Goal: Information Seeking & Learning: Learn about a topic

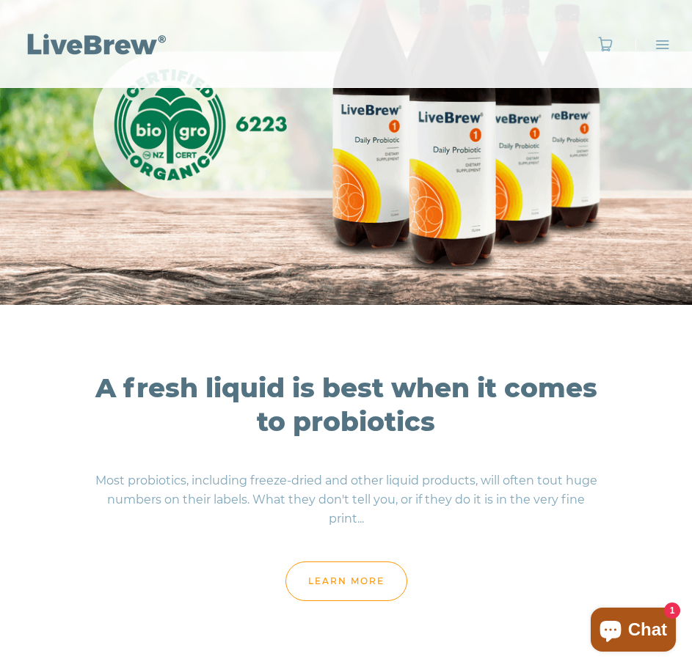
scroll to position [734, 0]
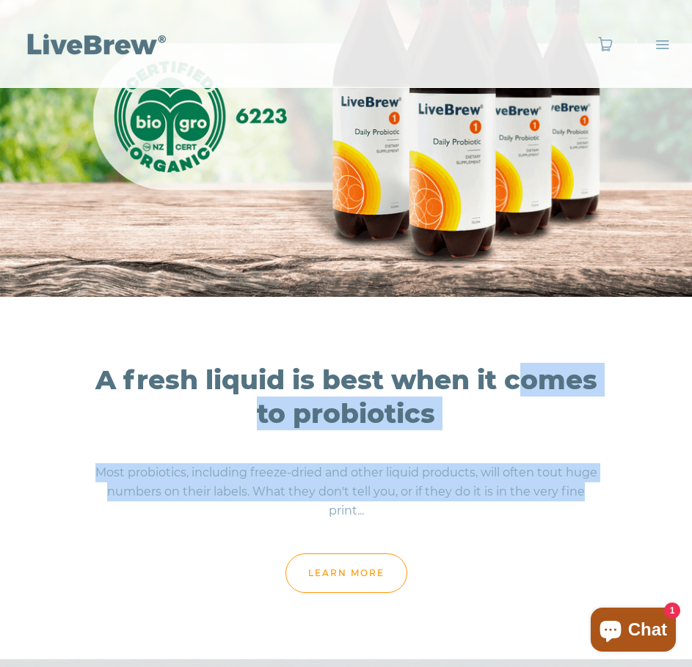
drag, startPoint x: 266, startPoint y: 393, endPoint x: 588, endPoint y: 490, distance: 337.0
click at [588, 490] on div "A fresh liquid is best when it comes to probiotics Most probiotics, including f…" at bounding box center [346, 478] width 692 height 362
click at [588, 490] on p "Most probiotics, including freeze-dried and other liquid products, will often t…" at bounding box center [345, 492] width 513 height 79
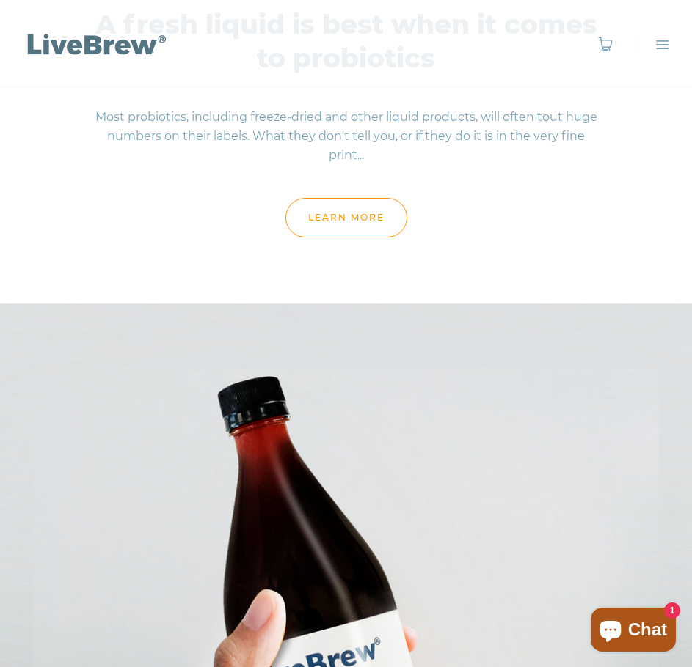
scroll to position [1100, 0]
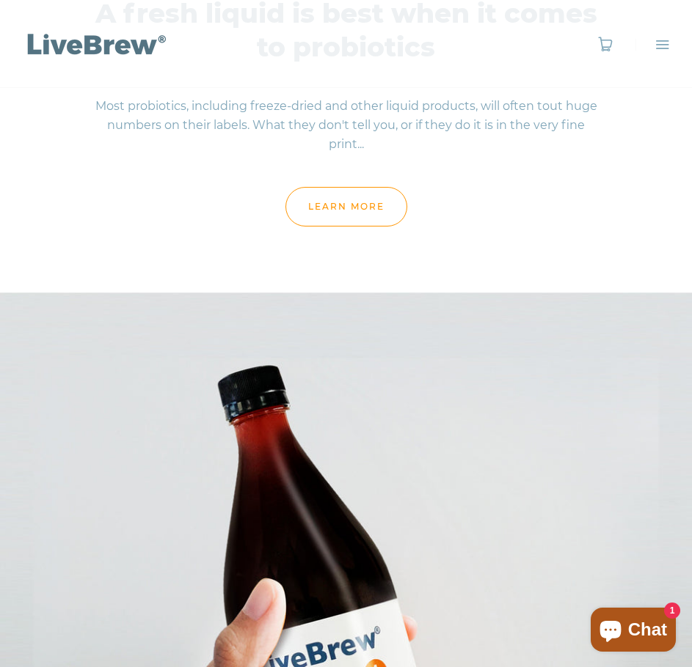
click at [392, 214] on link "learn more" at bounding box center [346, 207] width 122 height 40
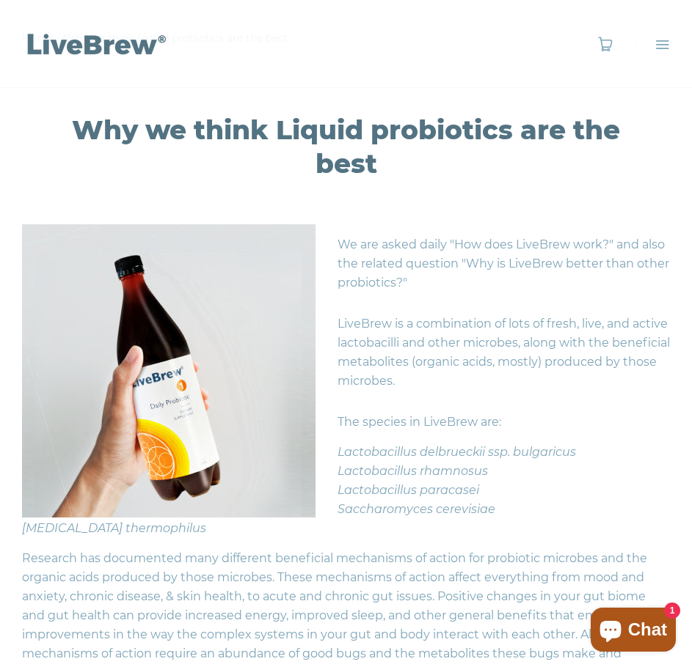
scroll to position [147, 0]
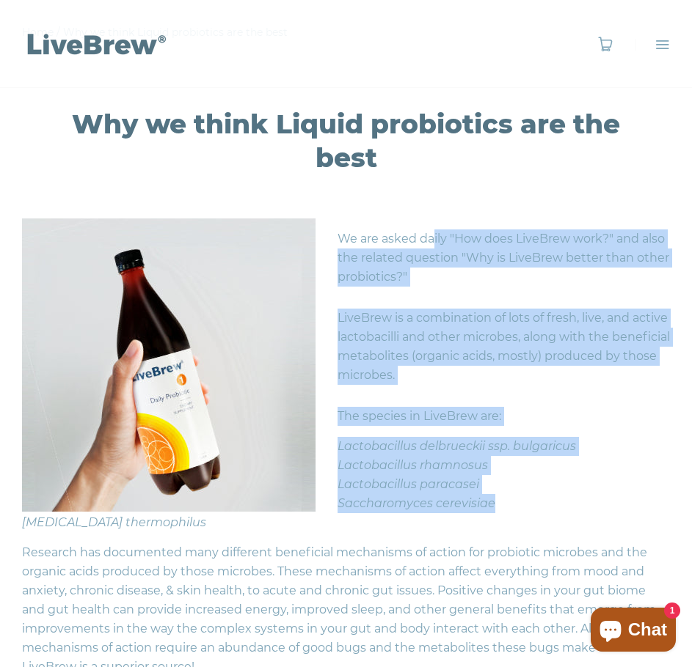
drag, startPoint x: 432, startPoint y: 248, endPoint x: 552, endPoint y: 500, distance: 279.2
click at [552, 500] on div "We are asked daily "How does LiveBrew work?" and also the related question "Why…" at bounding box center [346, 620] width 648 height 802
click at [552, 500] on div "Saccharomyces cerevisiae" at bounding box center [346, 503] width 648 height 19
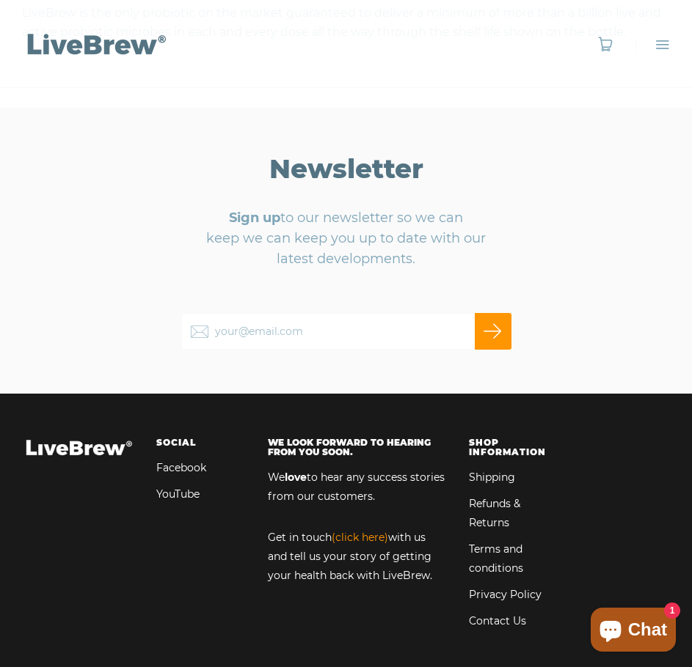
scroll to position [880, 0]
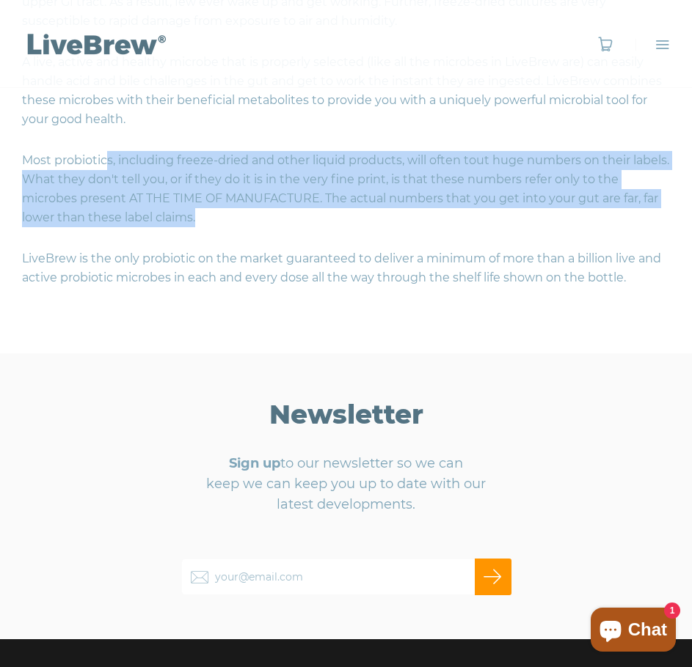
drag, startPoint x: 105, startPoint y: 156, endPoint x: 208, endPoint y: 212, distance: 117.5
click at [208, 212] on p "Most probiotics, including freeze-dried and other liquid products, will often t…" at bounding box center [346, 189] width 648 height 98
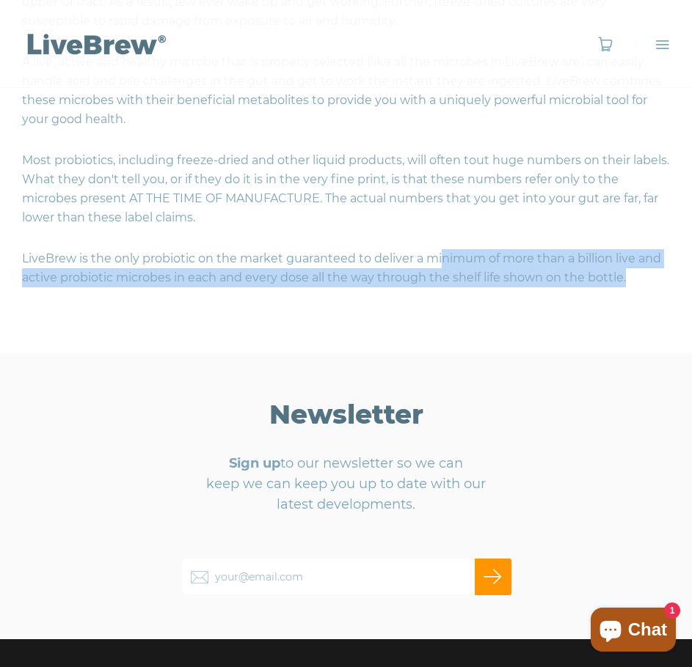
drag, startPoint x: 439, startPoint y: 253, endPoint x: 627, endPoint y: 282, distance: 190.1
click at [627, 282] on p "LiveBrew is the only probiotic on the market guaranteed to deliver a minimum of…" at bounding box center [346, 262] width 648 height 49
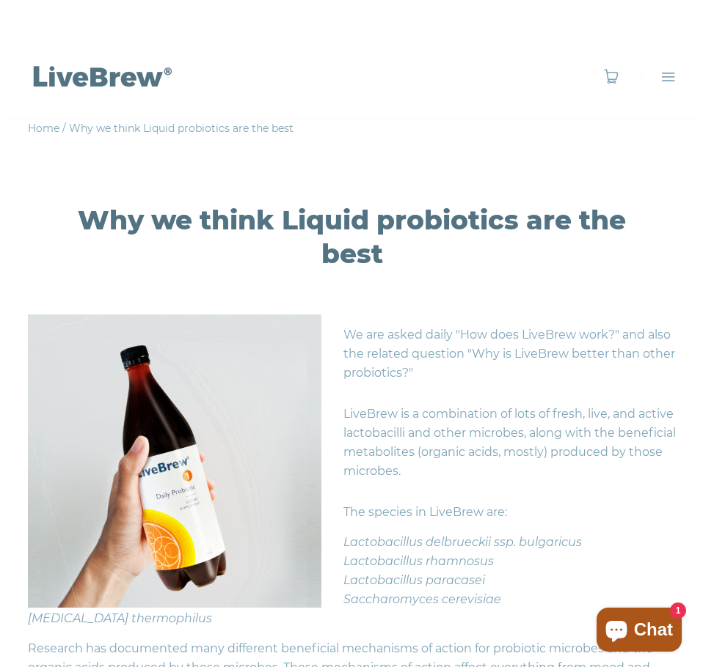
scroll to position [0, 0]
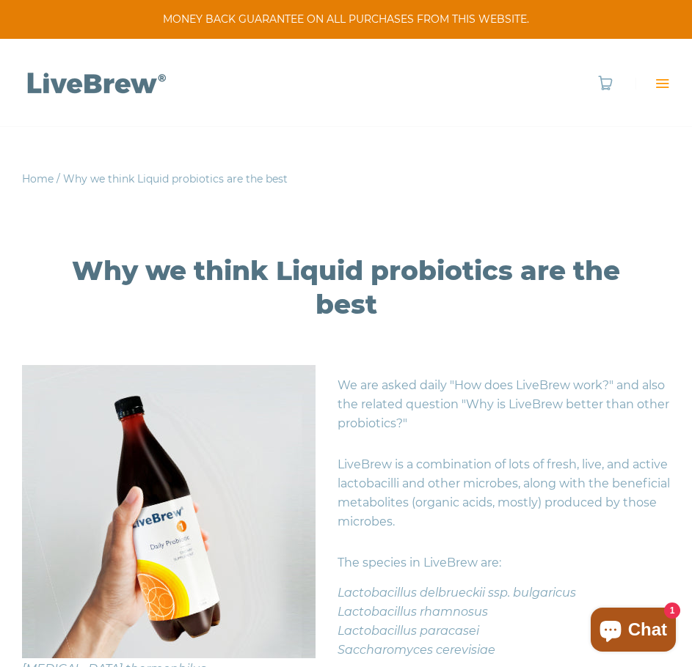
click at [658, 81] on span "Menu" at bounding box center [661, 83] width 15 height 15
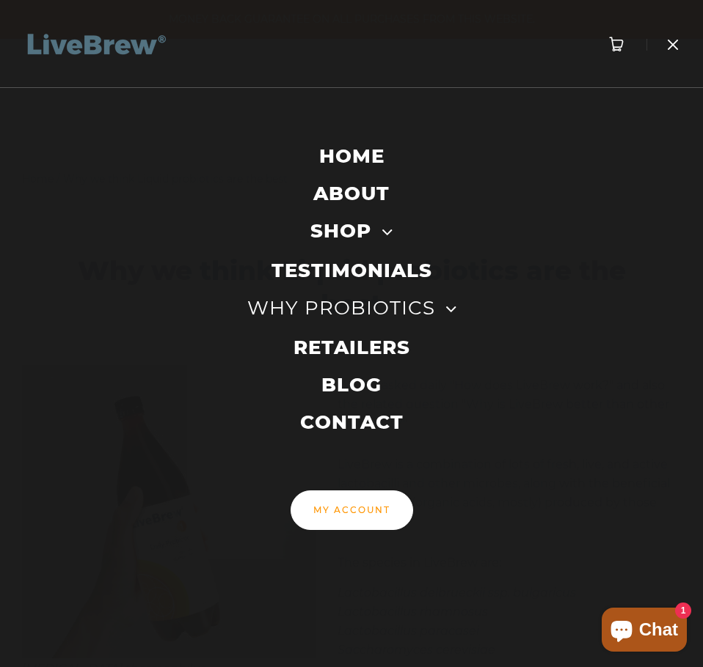
click at [367, 192] on link "ABOUT" at bounding box center [351, 193] width 76 height 26
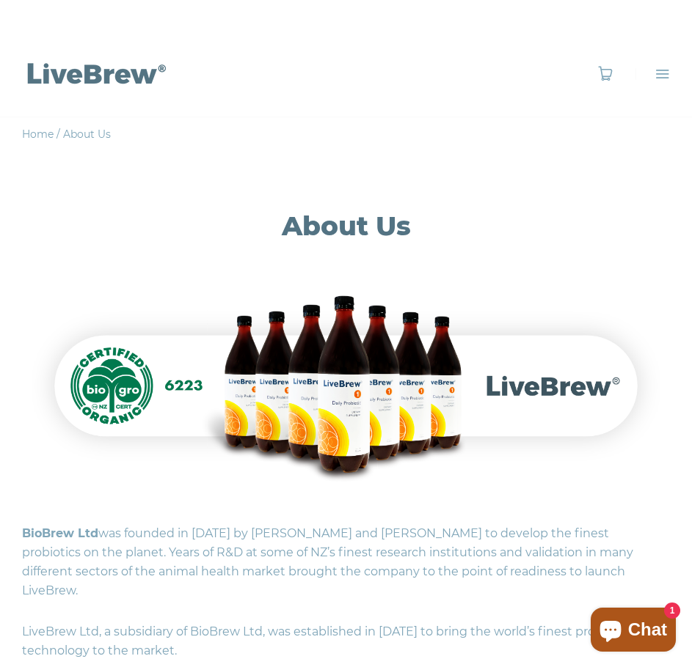
scroll to position [220, 0]
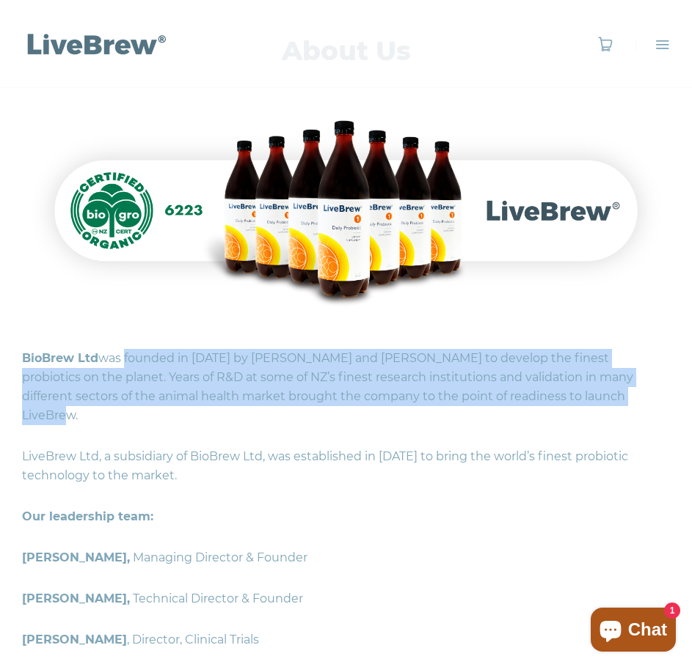
drag, startPoint x: 123, startPoint y: 356, endPoint x: 566, endPoint y: 400, distance: 444.5
click at [566, 400] on p "BioBrew Ltd was founded in 2009 by Andre Prassinos and Don Pearson to develop t…" at bounding box center [346, 387] width 648 height 98
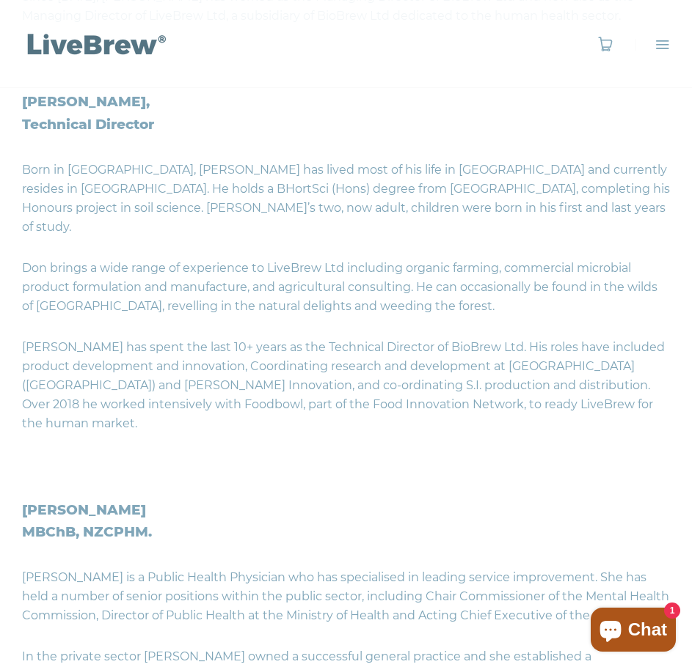
scroll to position [1309, 0]
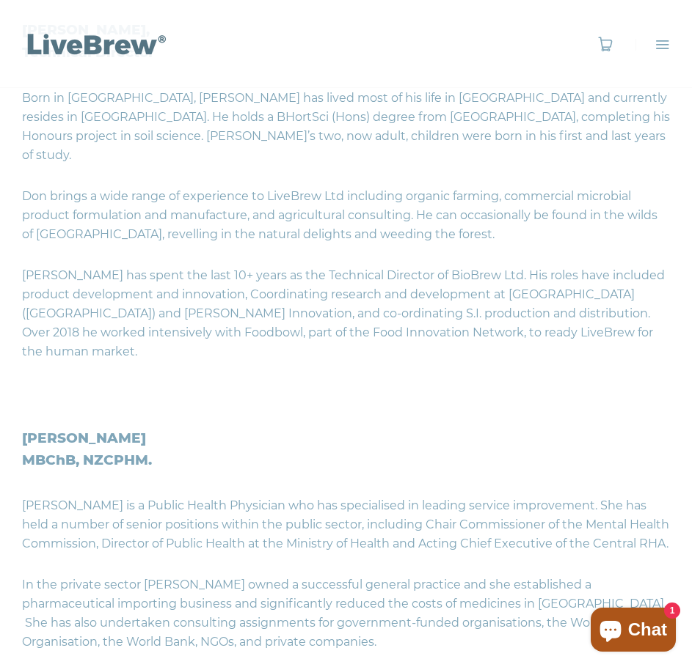
drag, startPoint x: 516, startPoint y: 197, endPoint x: 519, endPoint y: 218, distance: 20.7
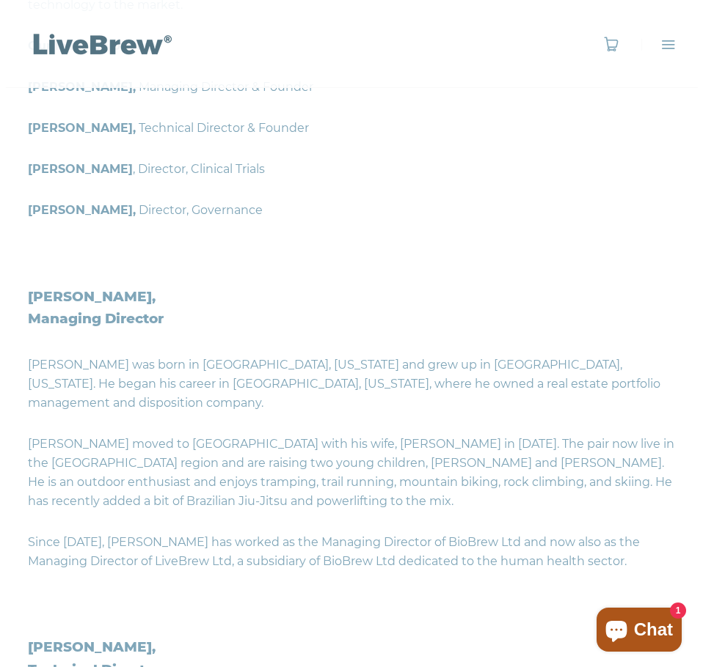
scroll to position [528, 0]
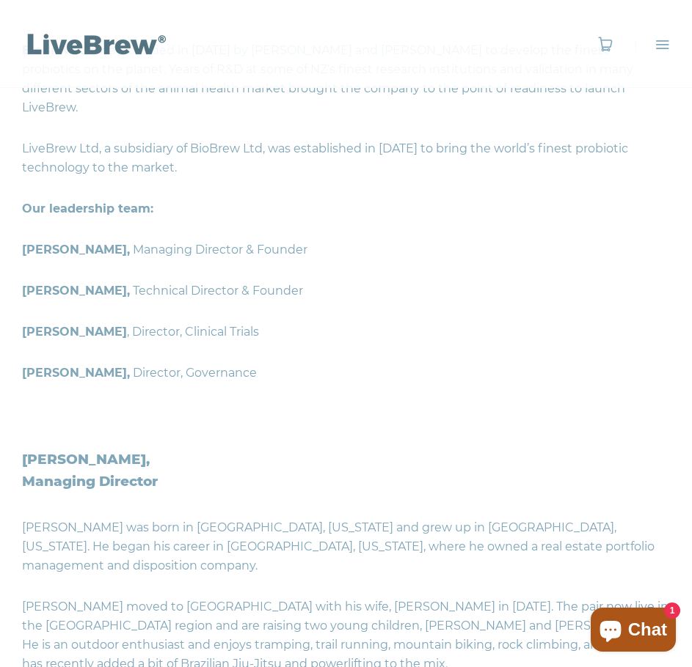
click at [661, 34] on div "0" at bounding box center [622, 44] width 95 height 88
click at [665, 47] on span "Menu" at bounding box center [661, 44] width 15 height 15
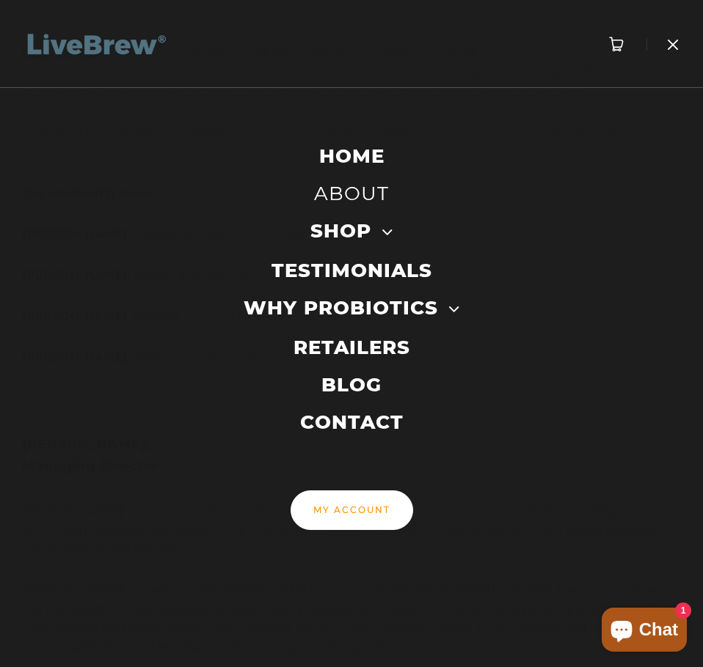
click at [448, 310] on link "Toggle Dropdown" at bounding box center [453, 309] width 11 height 29
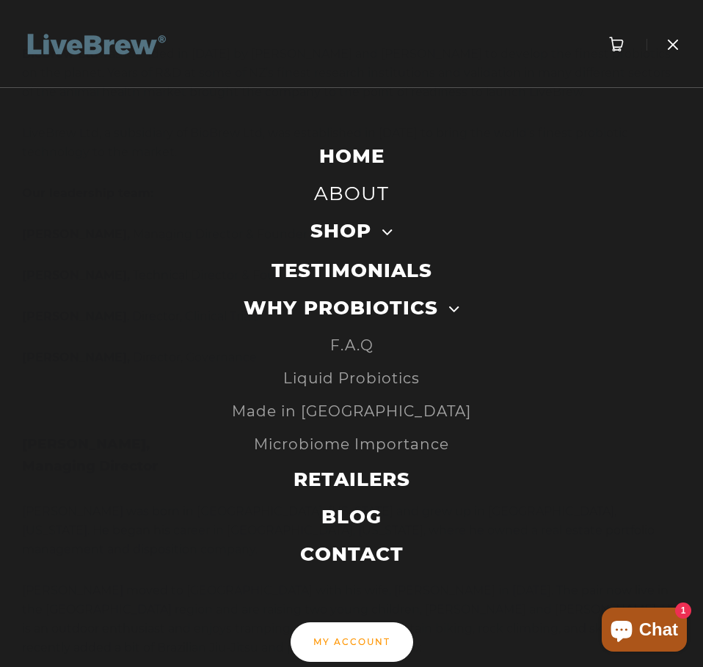
click at [345, 337] on link "F.A.Q" at bounding box center [351, 345] width 43 height 22
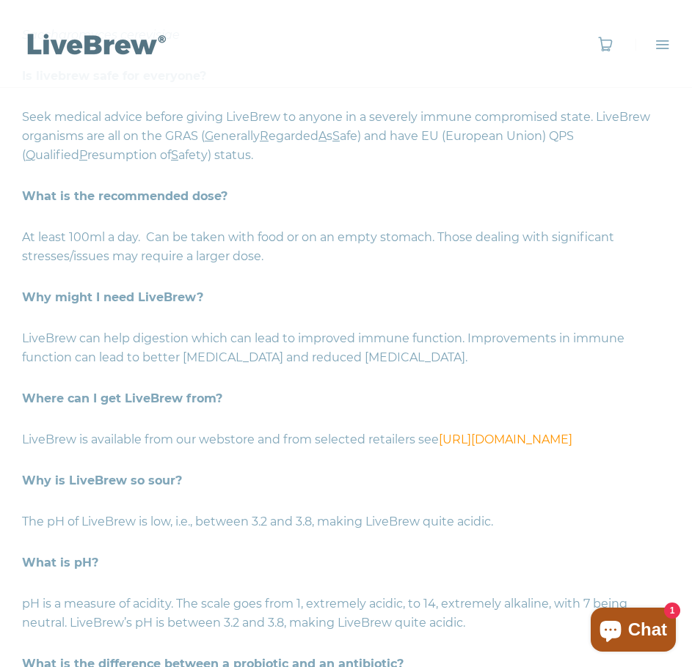
scroll to position [1100, 0]
drag, startPoint x: 244, startPoint y: 541, endPoint x: 502, endPoint y: 548, distance: 258.3
click at [502, 542] on p "The pH of LiveBrew is low, i.e., between 3.2 and 3.8, making LiveBrew quite aci…" at bounding box center [346, 521] width 648 height 41
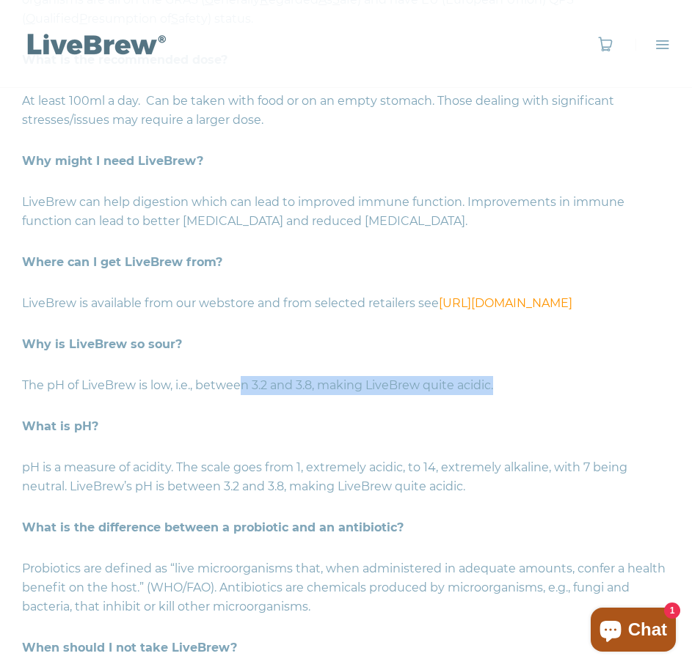
scroll to position [1247, 0]
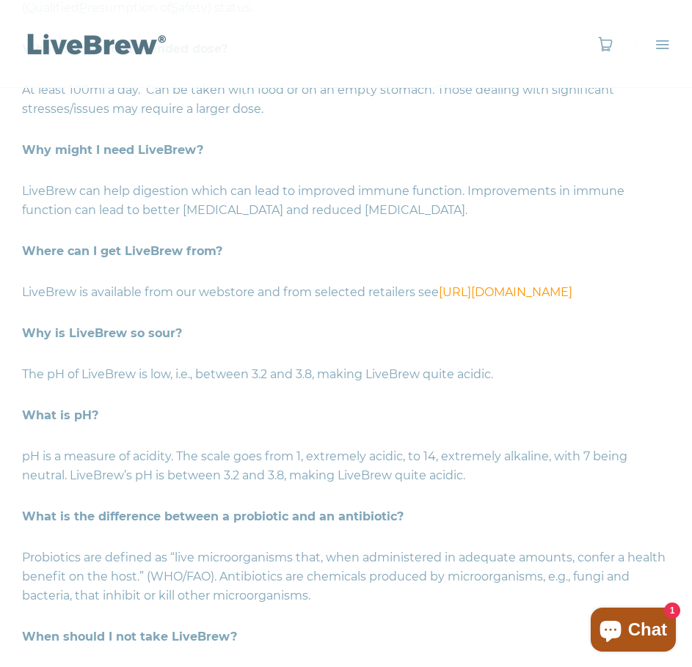
click at [87, 481] on p "pH is a measure of acidity. The scale goes from 1, extremely acidic, to 14, ext…" at bounding box center [346, 466] width 648 height 60
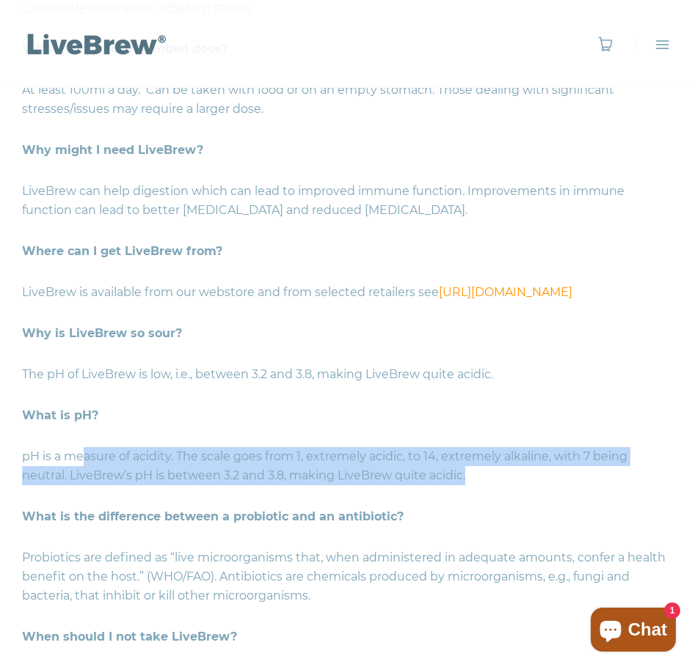
drag, startPoint x: 84, startPoint y: 478, endPoint x: 484, endPoint y: 493, distance: 400.8
click at [484, 493] on p "pH is a measure of acidity. The scale goes from 1, extremely acidic, to 14, ext…" at bounding box center [346, 466] width 648 height 60
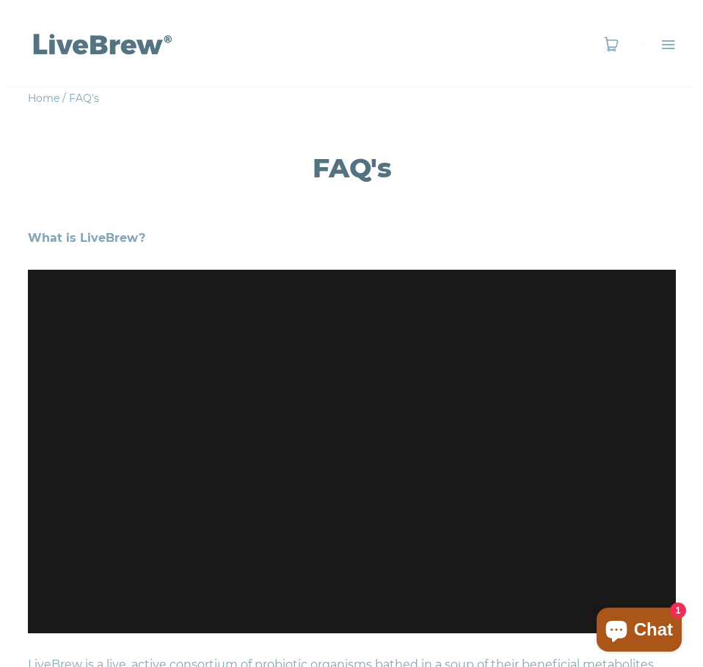
scroll to position [0, 0]
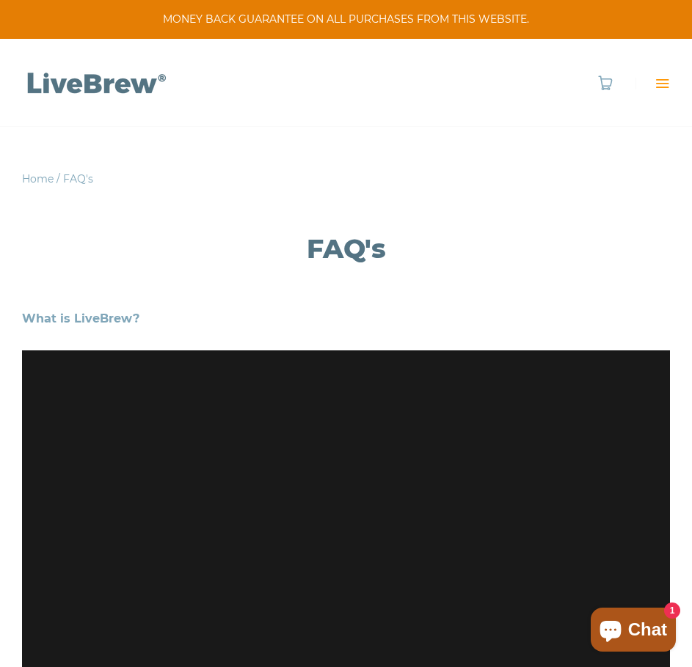
click at [666, 81] on span "Menu" at bounding box center [661, 83] width 15 height 15
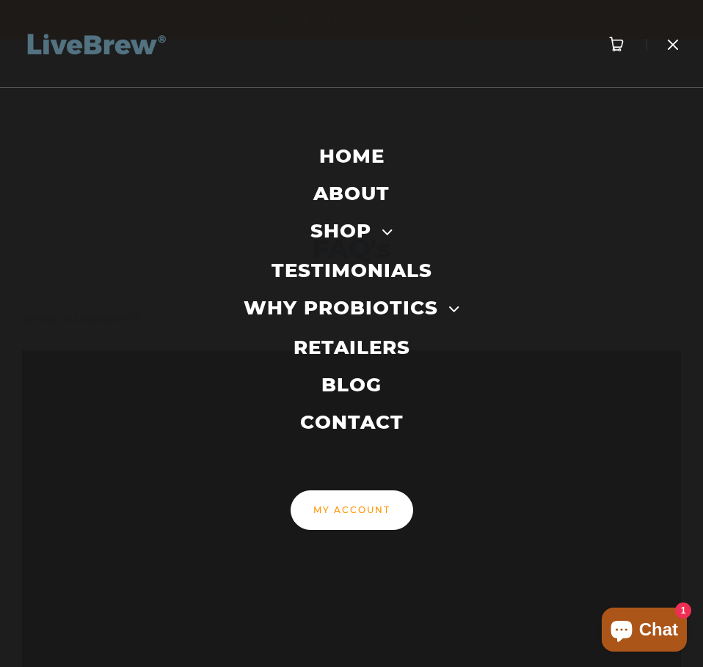
click at [362, 422] on link "CONTACT" at bounding box center [351, 422] width 103 height 26
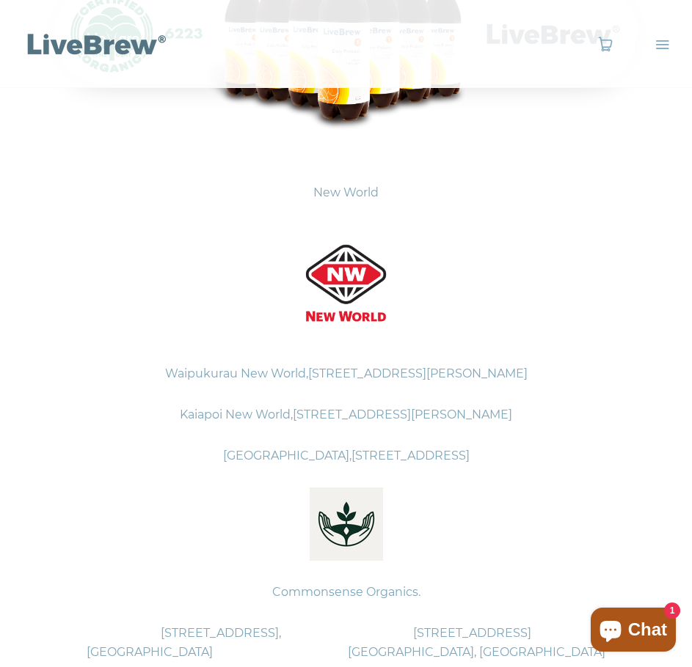
scroll to position [26, 0]
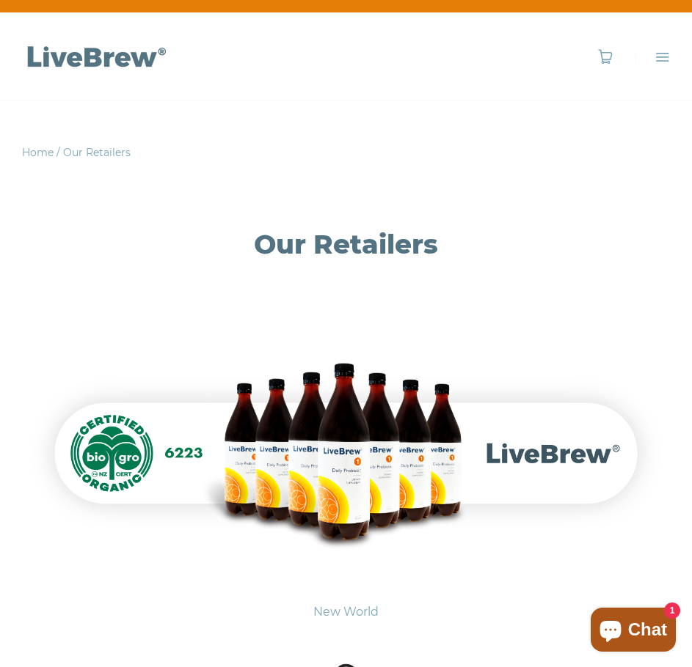
click at [348, 467] on img at bounding box center [346, 453] width 648 height 198
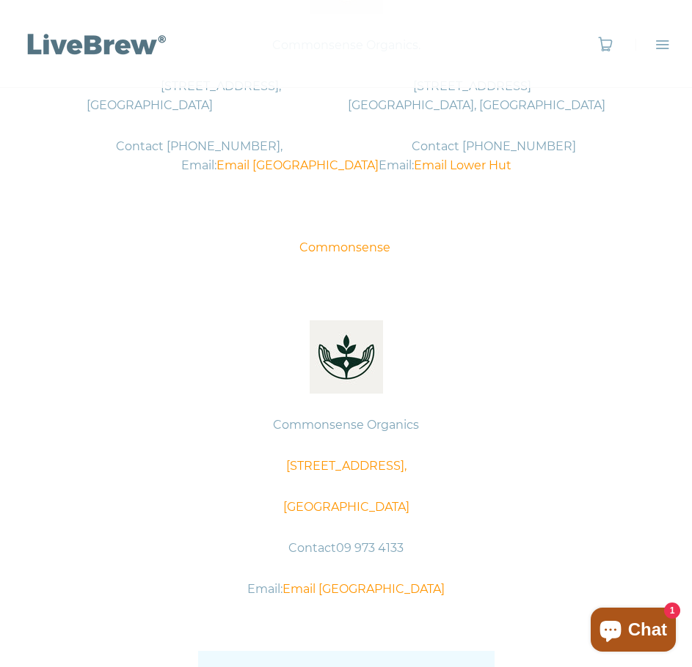
scroll to position [1347, 0]
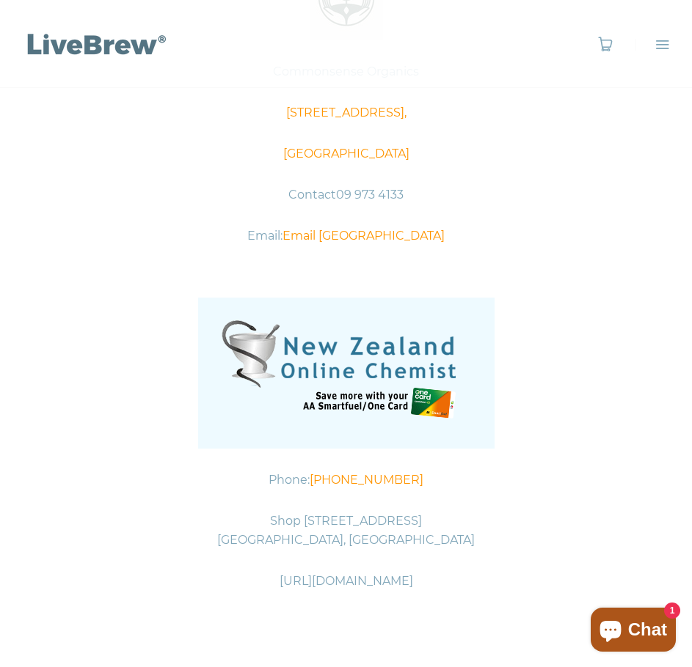
drag, startPoint x: 450, startPoint y: 581, endPoint x: 244, endPoint y: 578, distance: 206.9
click at [244, 578] on p "https://www.nzonlinechemist.co.nz" at bounding box center [346, 581] width 648 height 41
copy p "https://www.nzonlinechemist.co.nz"
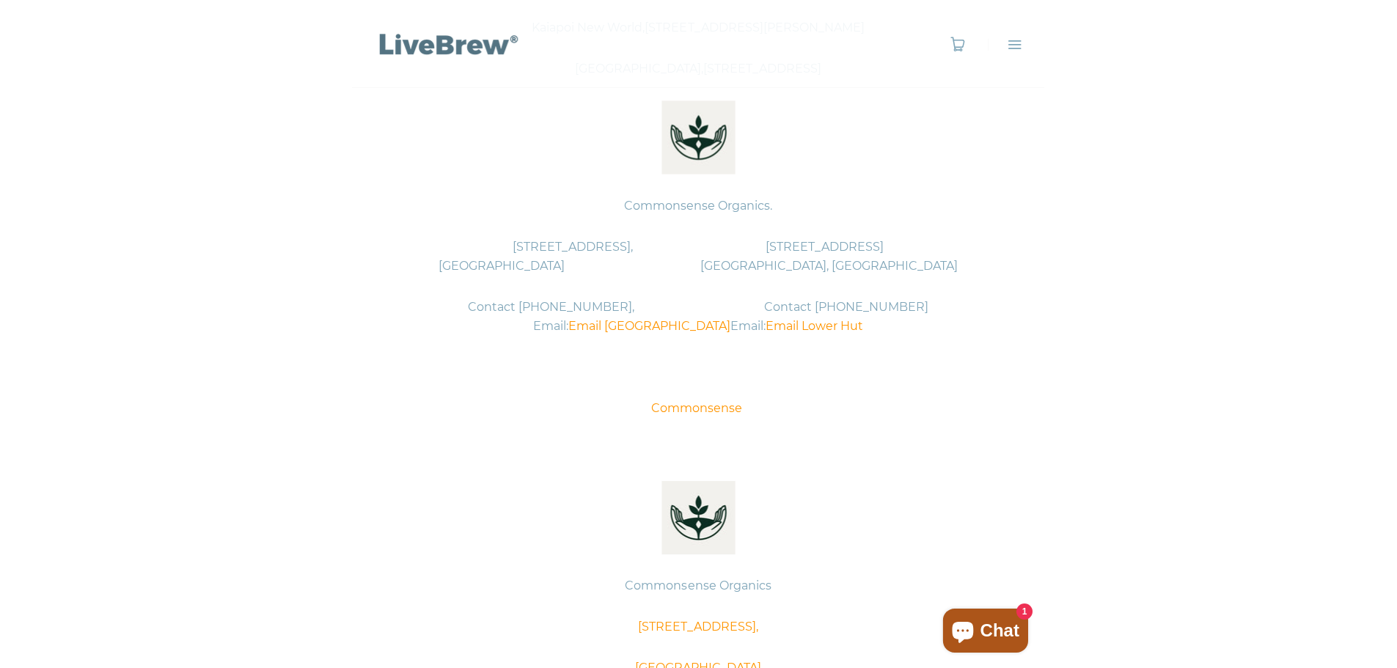
scroll to position [860, 0]
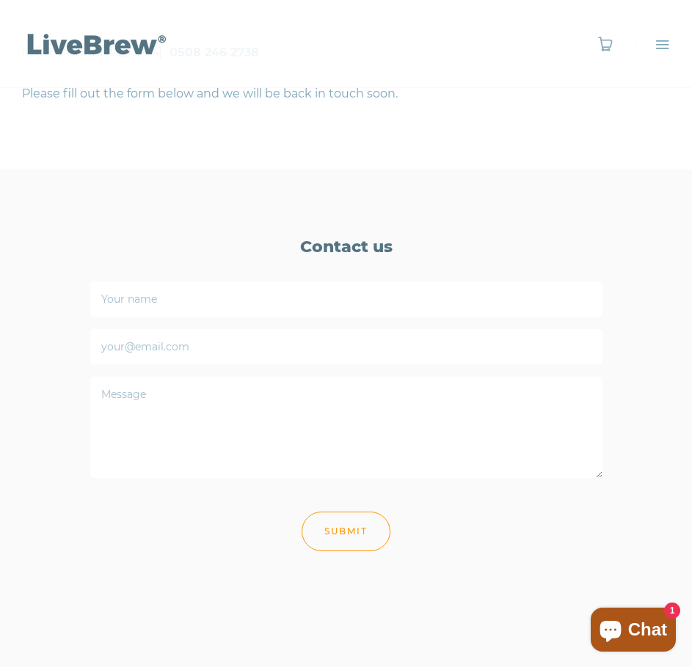
scroll to position [954, 0]
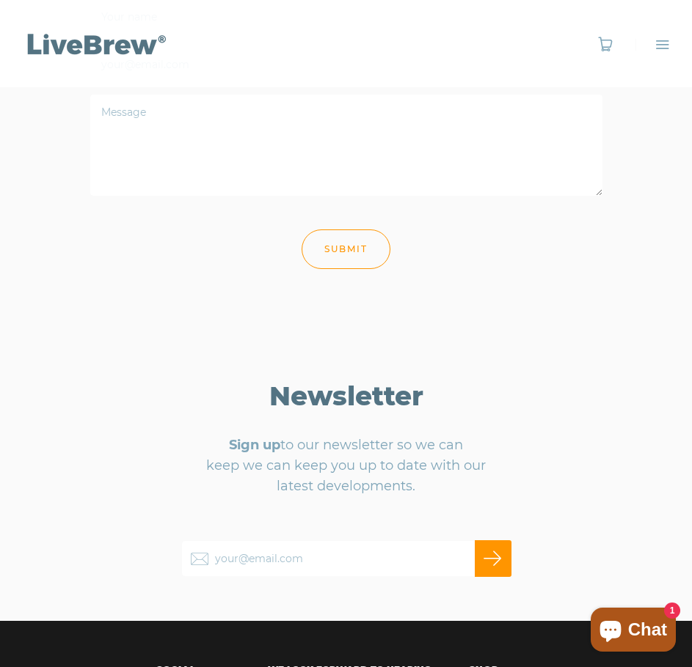
click at [318, 560] on input "your@email.com" at bounding box center [346, 559] width 330 height 37
type input "[EMAIL_ADDRESS][DOMAIN_NAME]"
click at [496, 565] on input "Subscribe" at bounding box center [493, 559] width 37 height 37
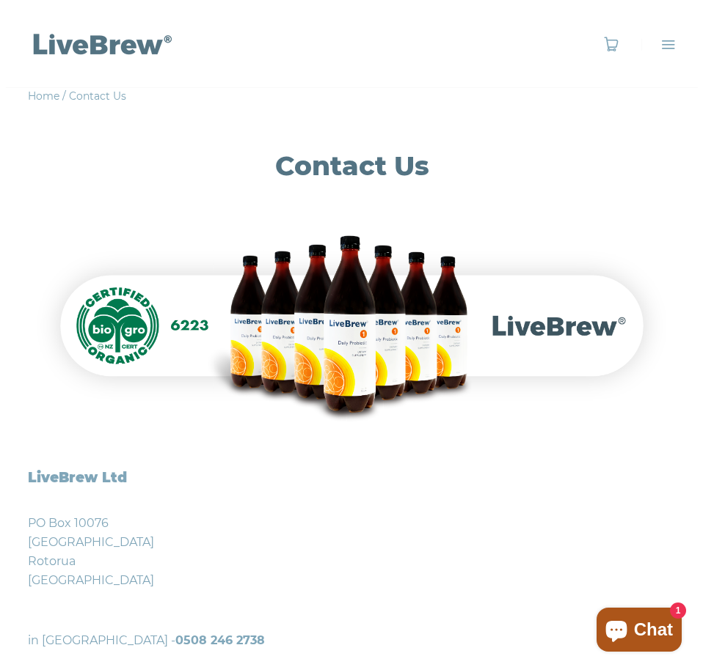
scroll to position [45, 0]
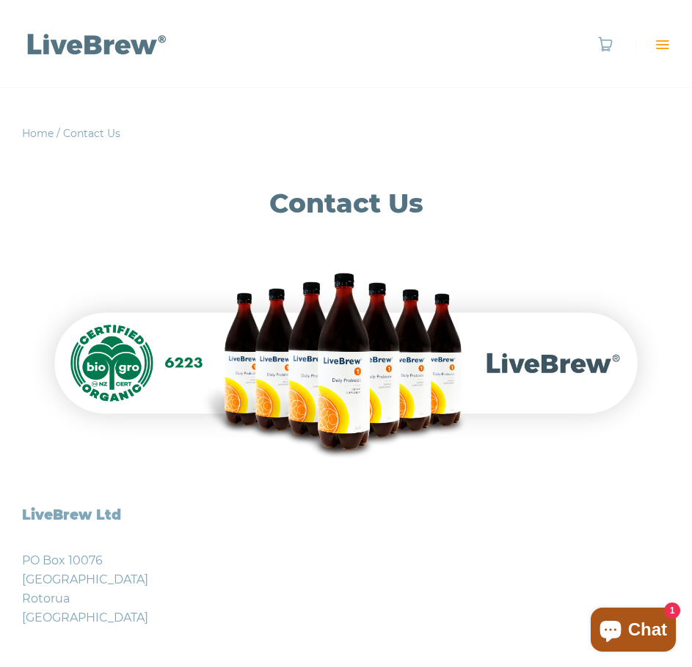
click at [658, 49] on span "Menu" at bounding box center [661, 44] width 15 height 15
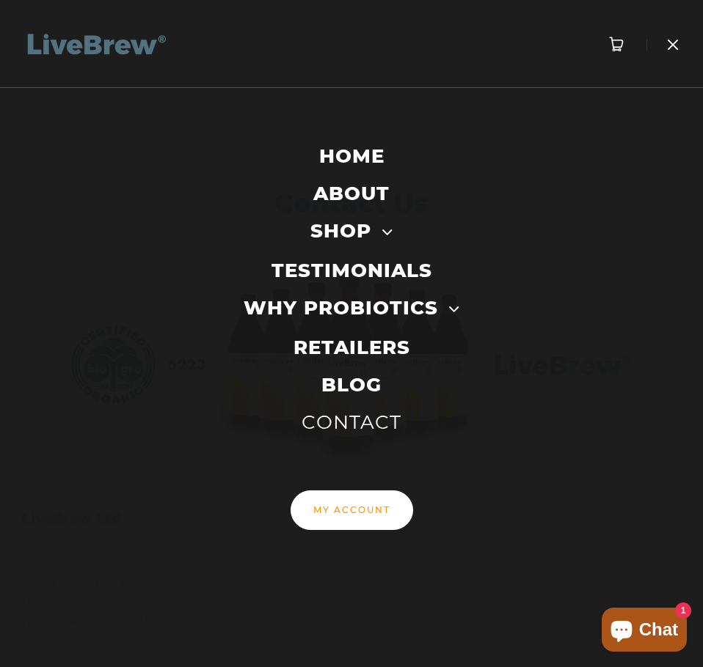
click at [345, 354] on link "RETAILERS" at bounding box center [351, 347] width 117 height 26
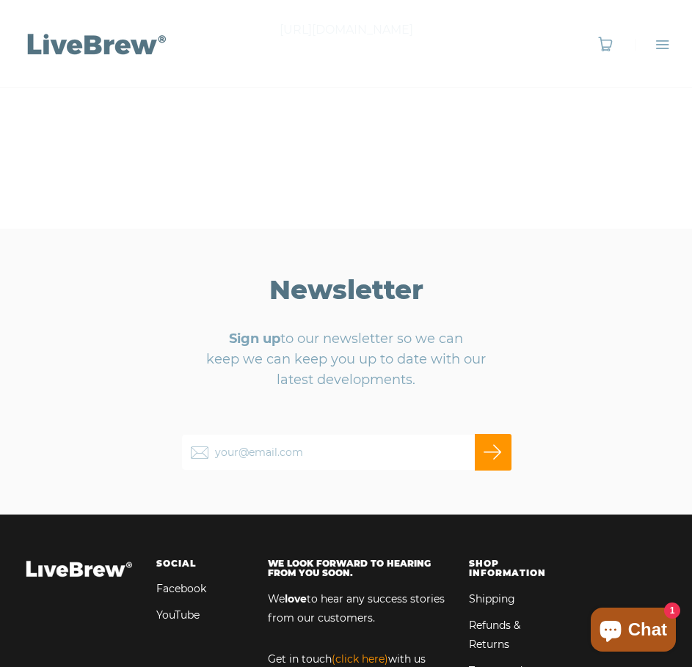
scroll to position [2329, 0]
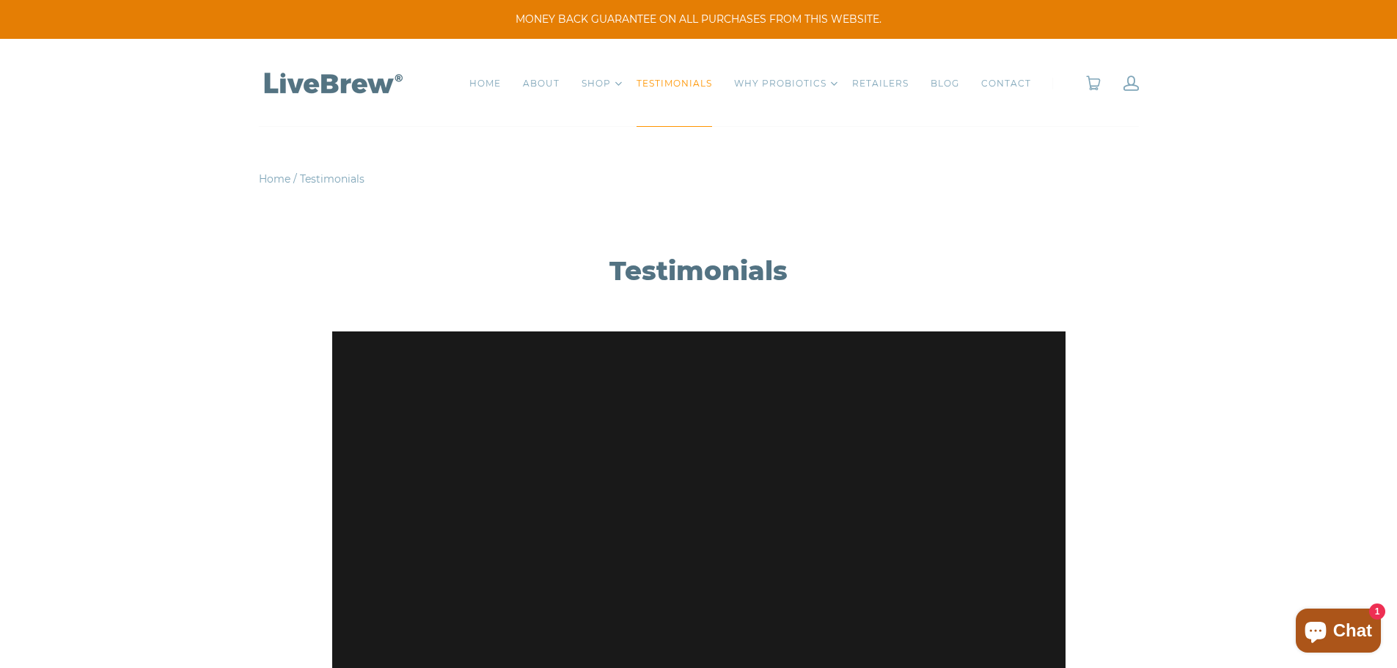
click at [0, 0] on link "F.A.Q" at bounding box center [0, 0] width 0 height 0
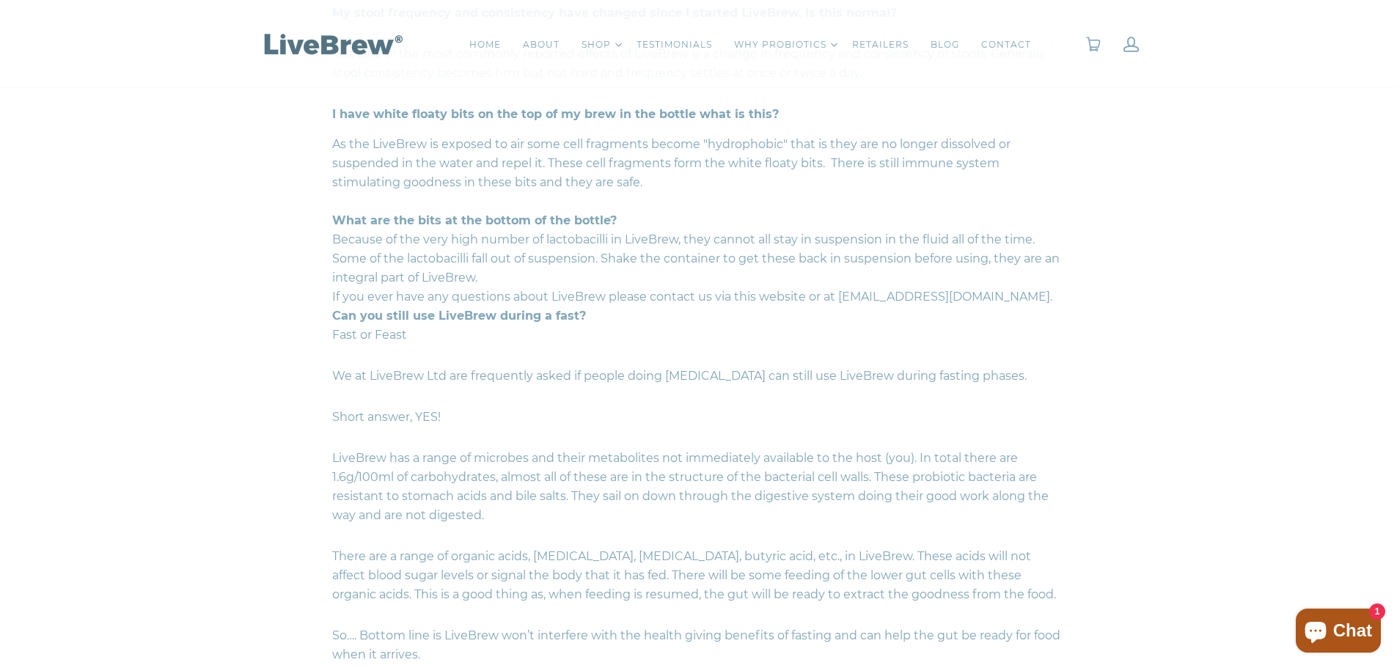
scroll to position [2714, 0]
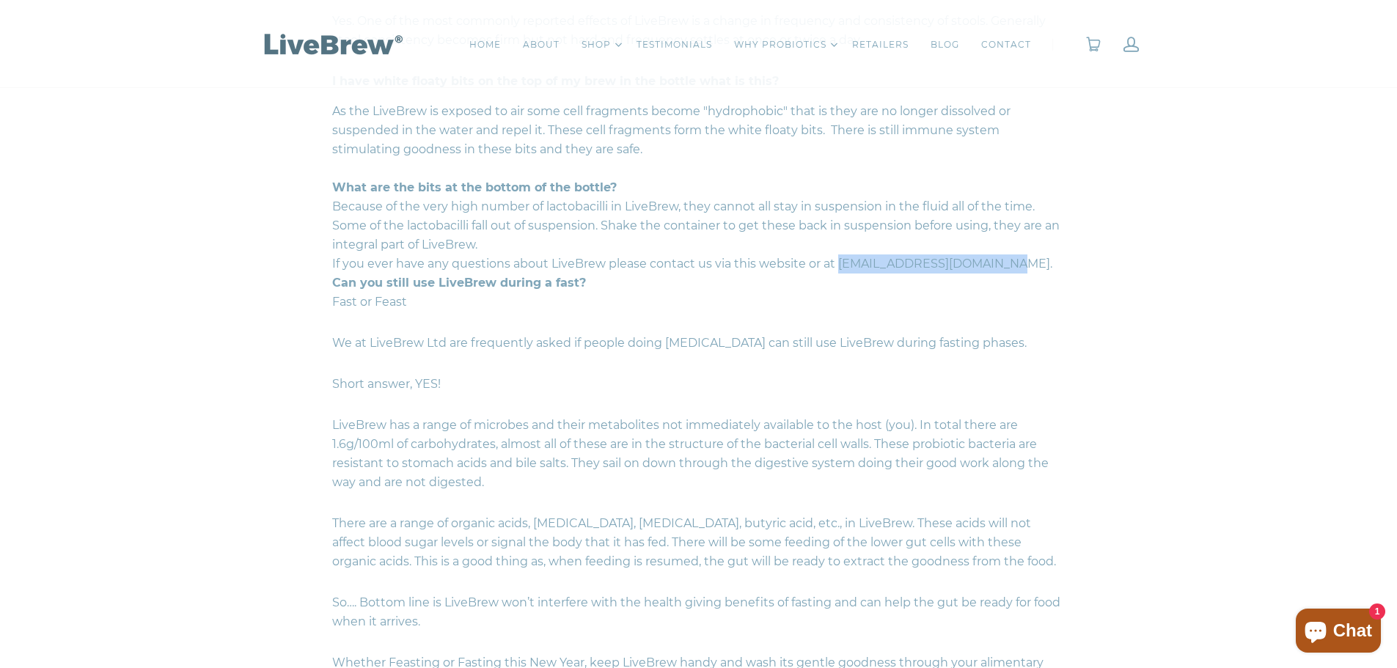
drag, startPoint x: 834, startPoint y: 265, endPoint x: 1003, endPoint y: 267, distance: 168.7
click at [1003, 267] on div "If you ever have any questions about LiveBrew please contact us via this websit…" at bounding box center [699, 264] width 734 height 19
copy div "admin@freshprobiotics.com"
click at [1010, 289] on div "Can you still use LiveBrew during a fast?" at bounding box center [699, 283] width 734 height 19
drag, startPoint x: 1002, startPoint y: 267, endPoint x: 837, endPoint y: 266, distance: 165.0
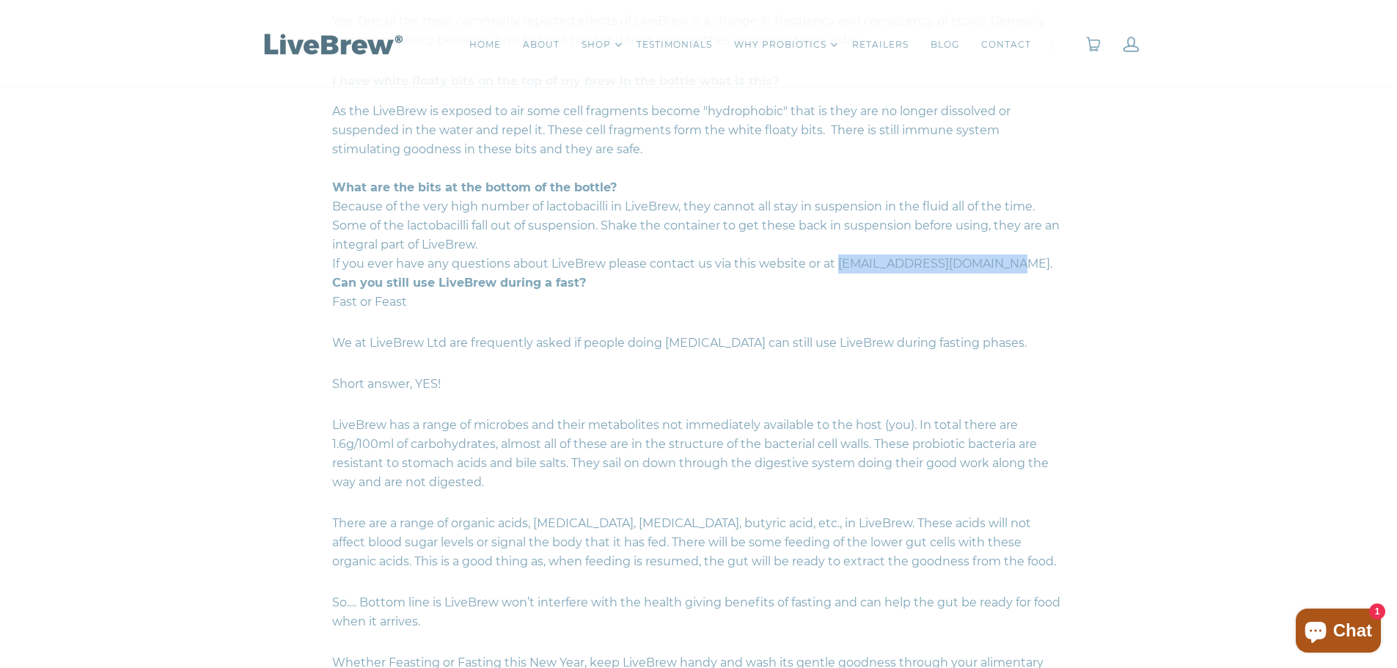
click at [837, 266] on div "If you ever have any questions about LiveBrew please contact us via this websit…" at bounding box center [699, 264] width 734 height 19
copy div "admin@freshprobiotics.com"
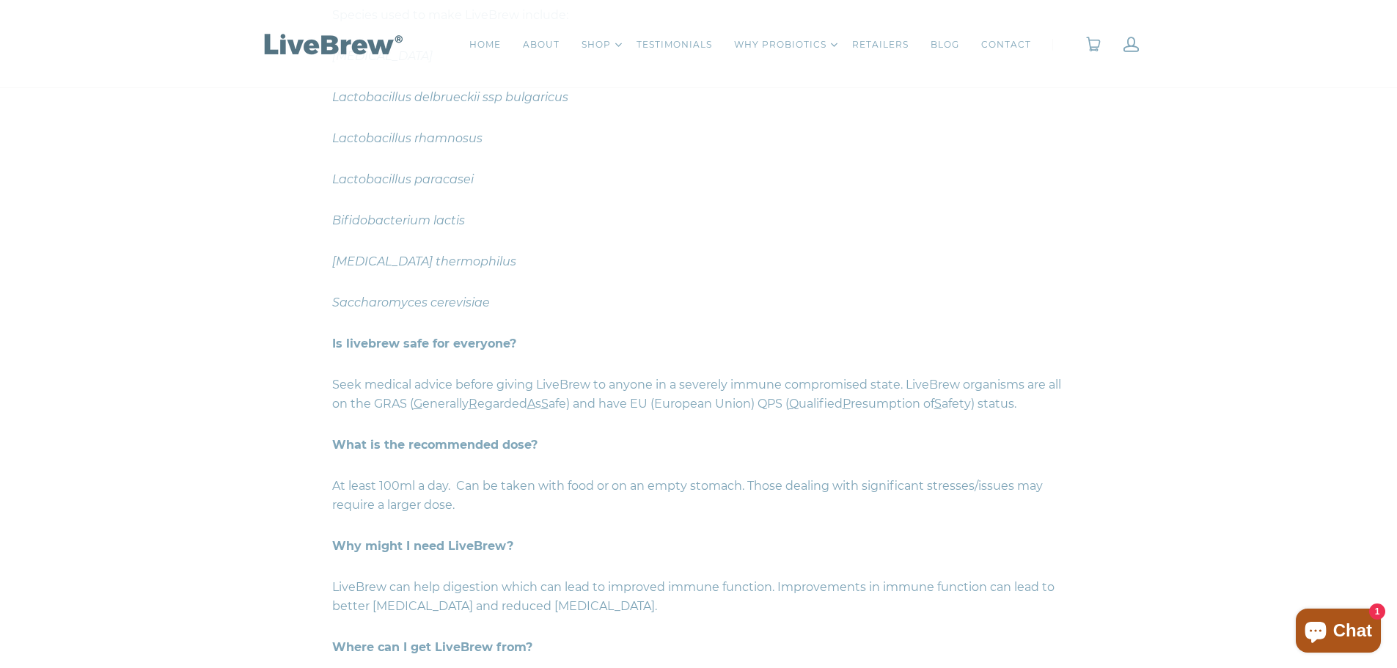
scroll to position [954, 0]
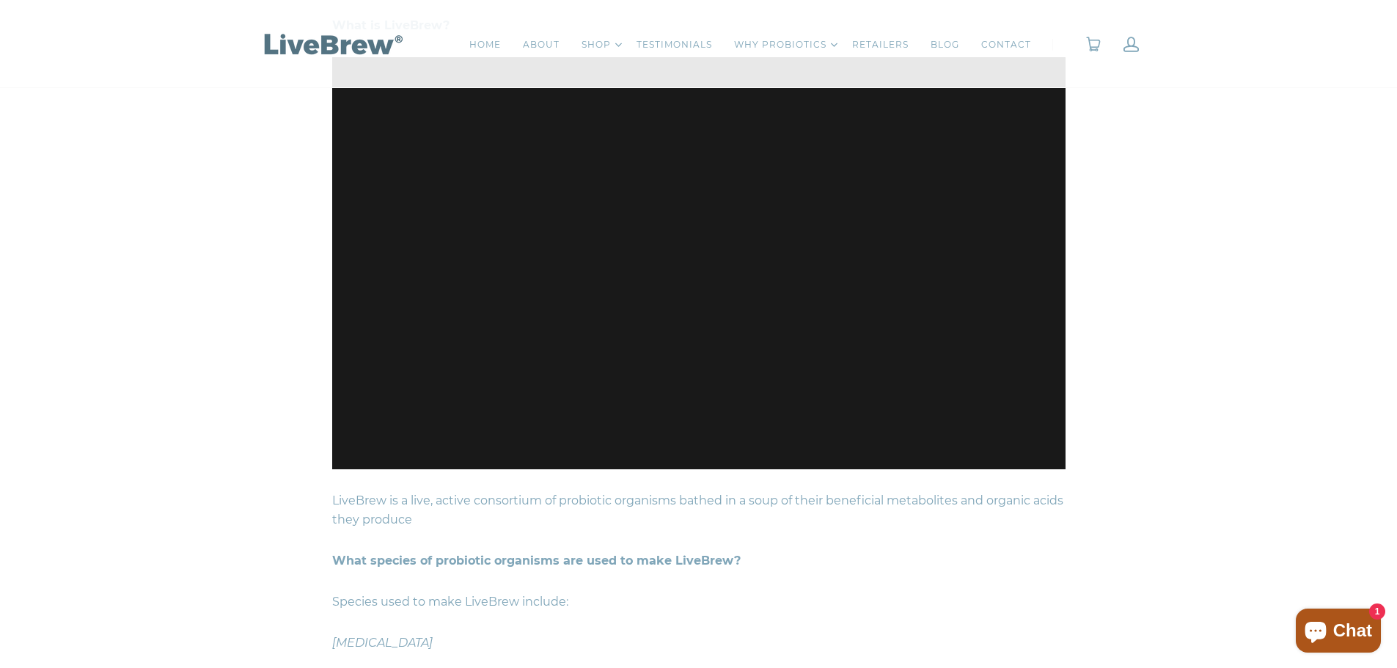
scroll to position [0, 0]
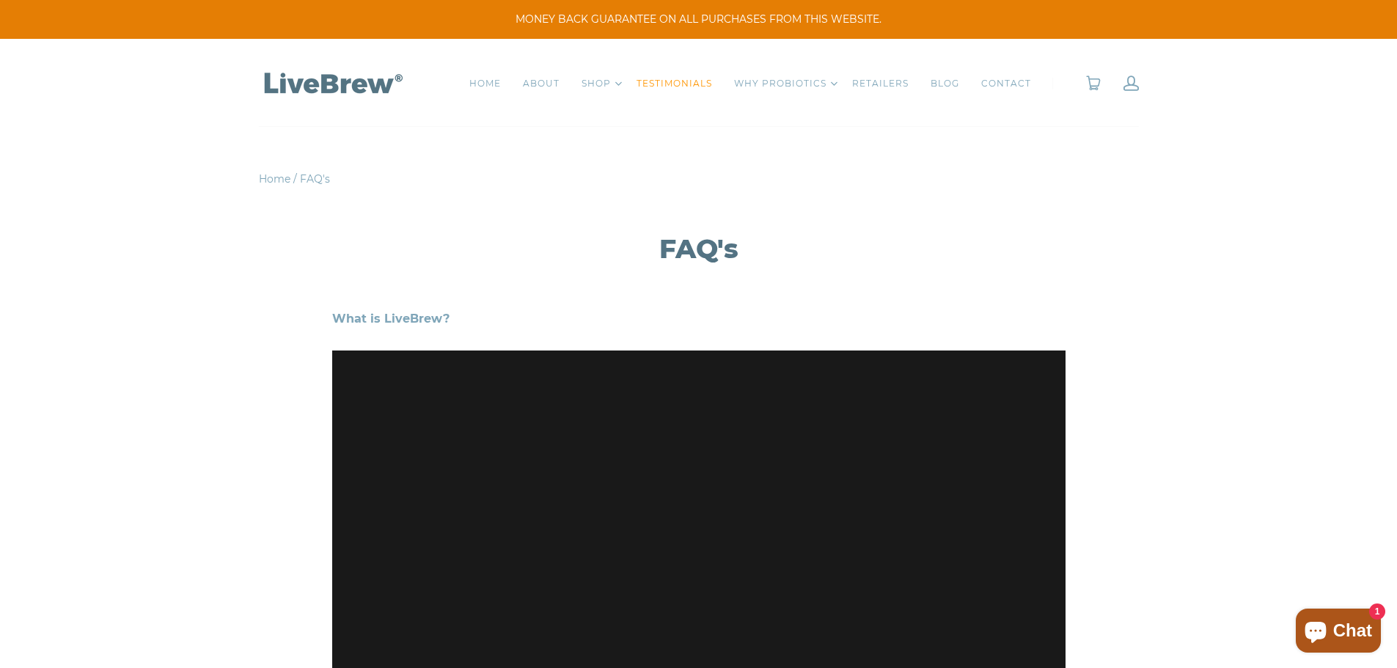
click at [660, 85] on link "TESTIMONIALS" at bounding box center [675, 83] width 76 height 15
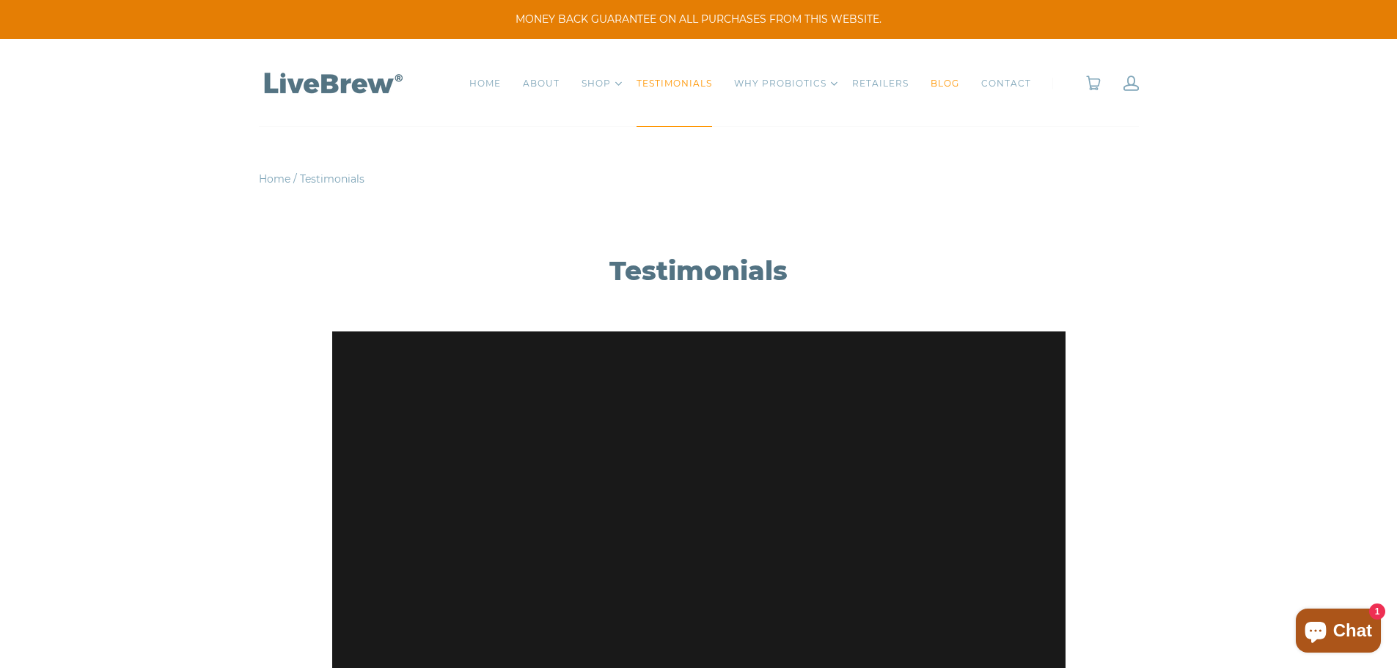
click at [943, 86] on link "BLOG" at bounding box center [945, 83] width 29 height 15
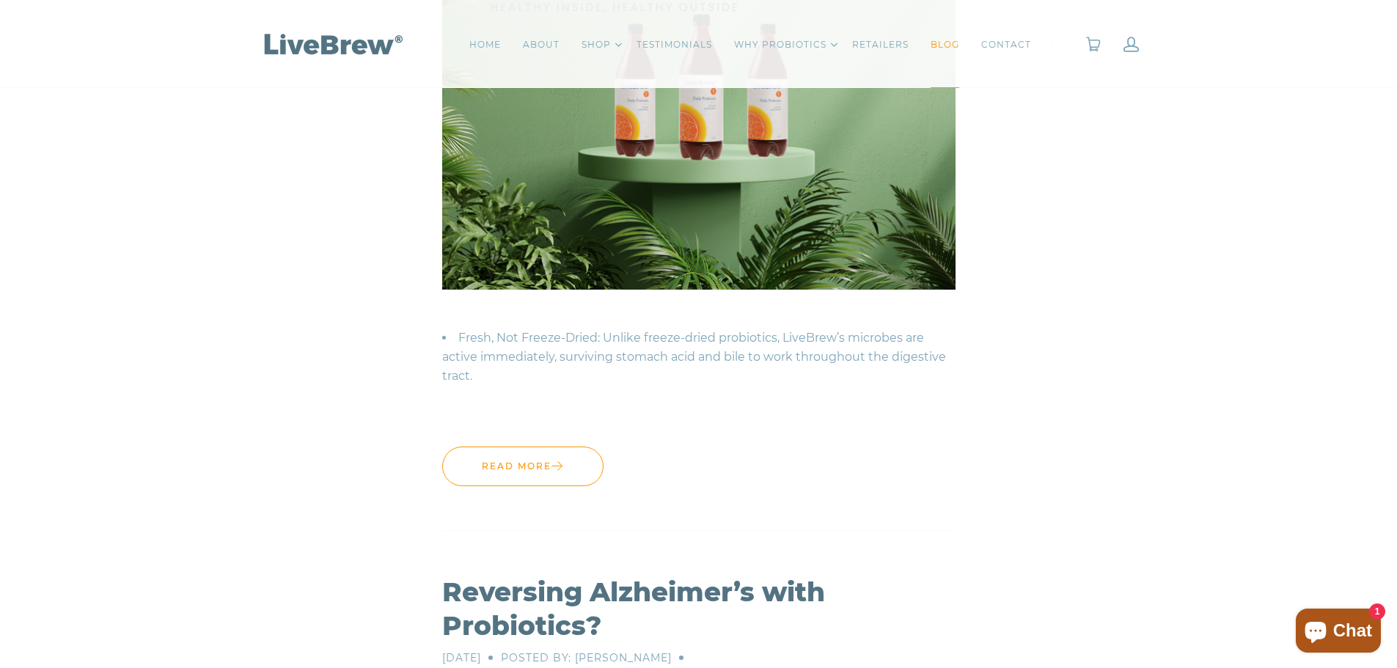
scroll to position [513, 0]
